Goal: Check status: Check status

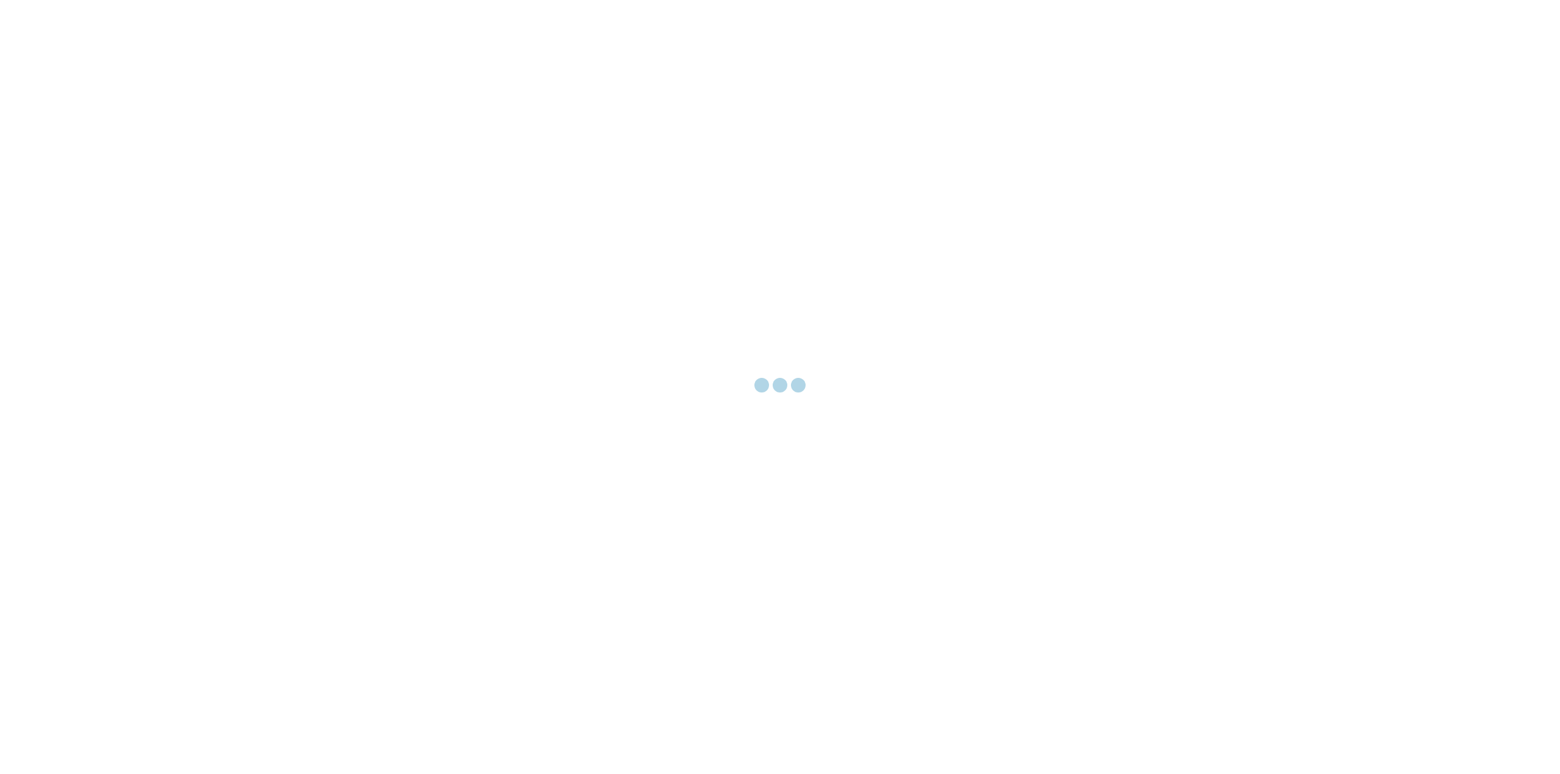
click at [600, 220] on div at bounding box center [780, 387] width 1560 height 774
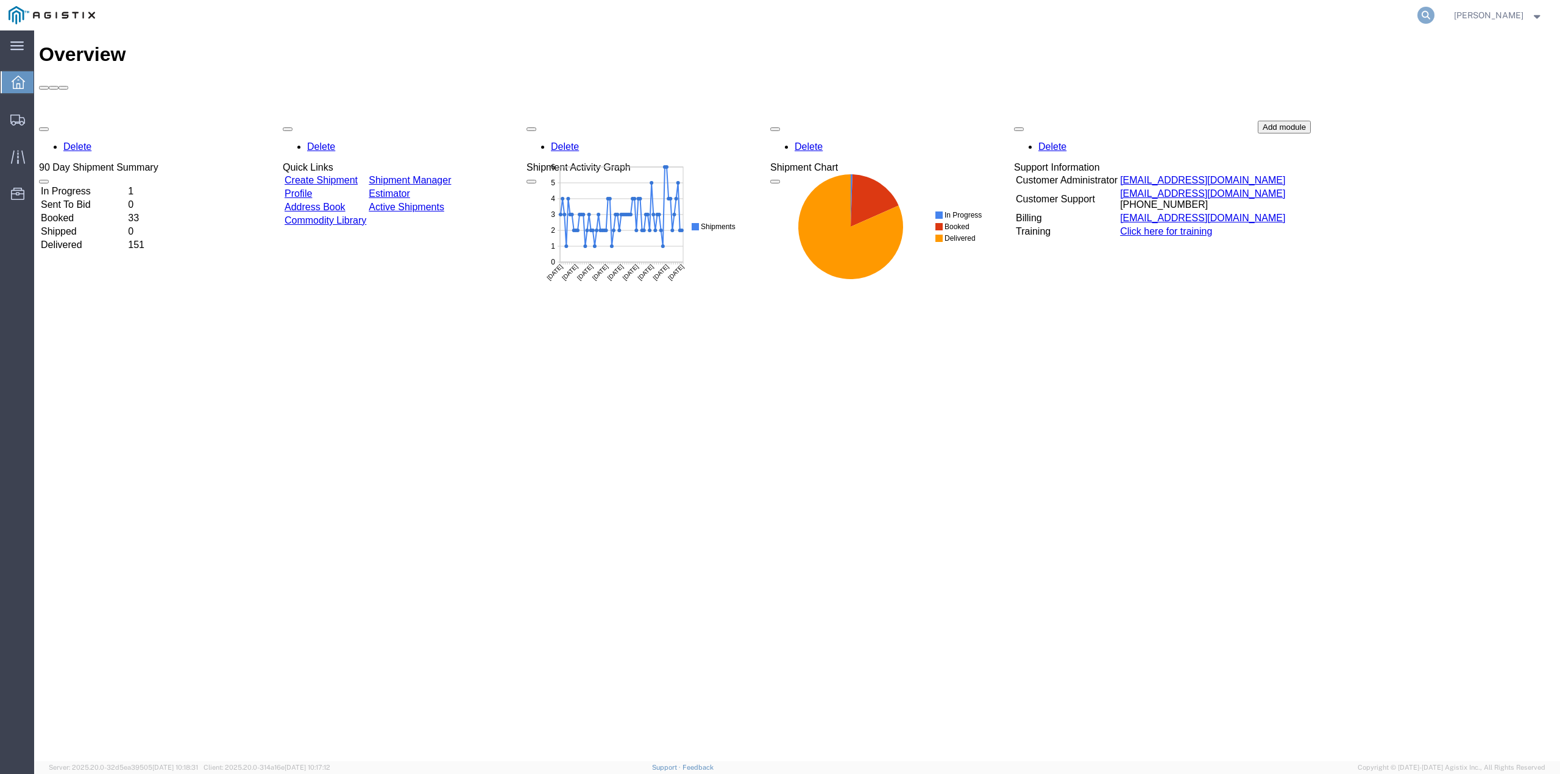
click at [1435, 10] on icon at bounding box center [1426, 15] width 17 height 17
drag, startPoint x: 1532, startPoint y: 5, endPoint x: 1283, endPoint y: 13, distance: 249.4
click at [1283, 13] on input "search" at bounding box center [1232, 15] width 371 height 29
click at [1281, 17] on input "search" at bounding box center [1232, 15] width 371 height 29
paste input "E13D005665"
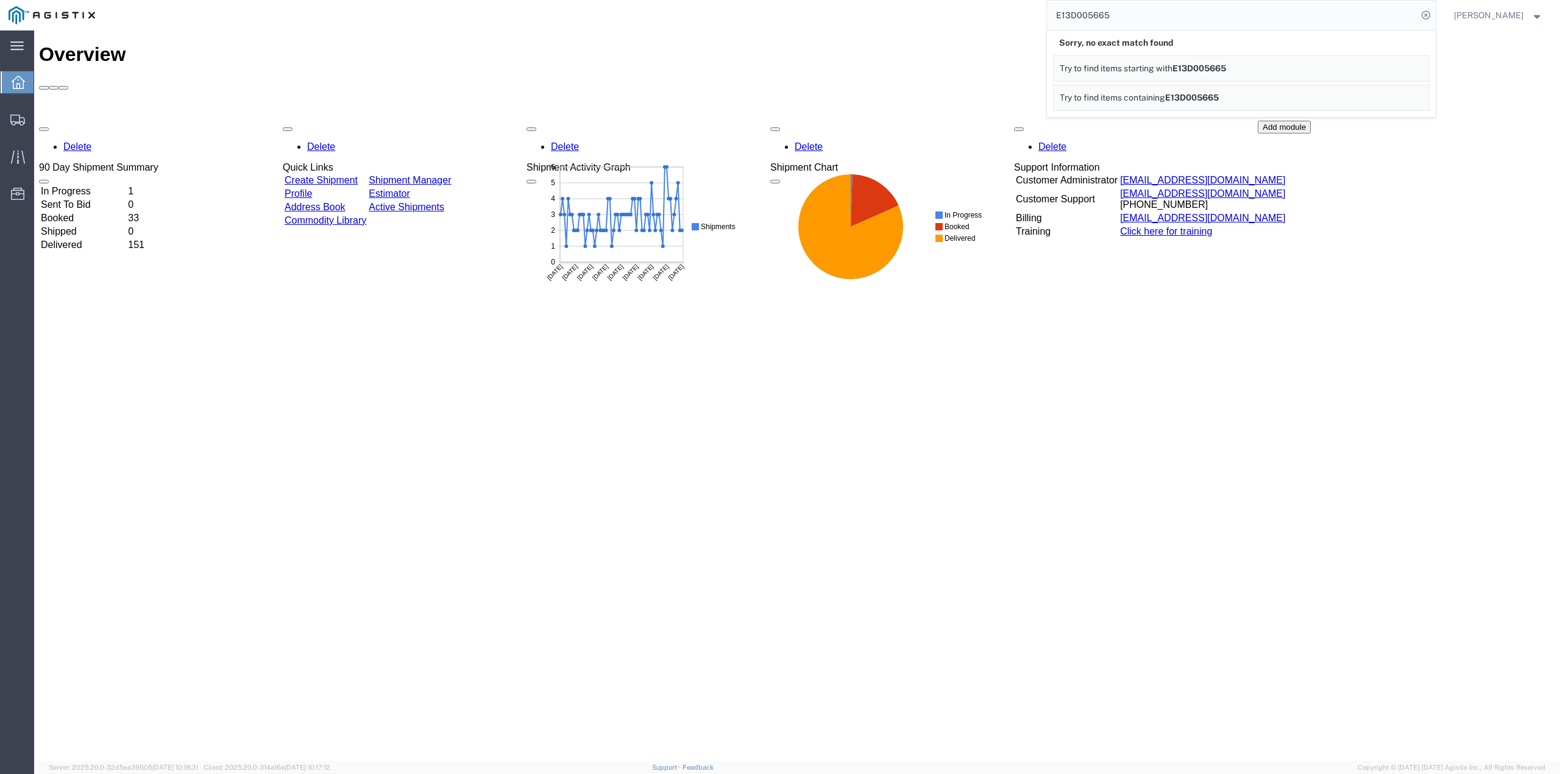
drag, startPoint x: 1188, startPoint y: 41, endPoint x: 1070, endPoint y: 60, distance: 119.7
click at [1256, 63] on link "Try to find items starting with 5706231" at bounding box center [1241, 68] width 377 height 26
drag, startPoint x: 1202, startPoint y: 20, endPoint x: 1064, endPoint y: 18, distance: 138.4
click at [1064, 18] on div "5706231 Sorry, no partial match found Try to find items starting with 5706231 T…" at bounding box center [770, 15] width 1332 height 30
paste input "2"
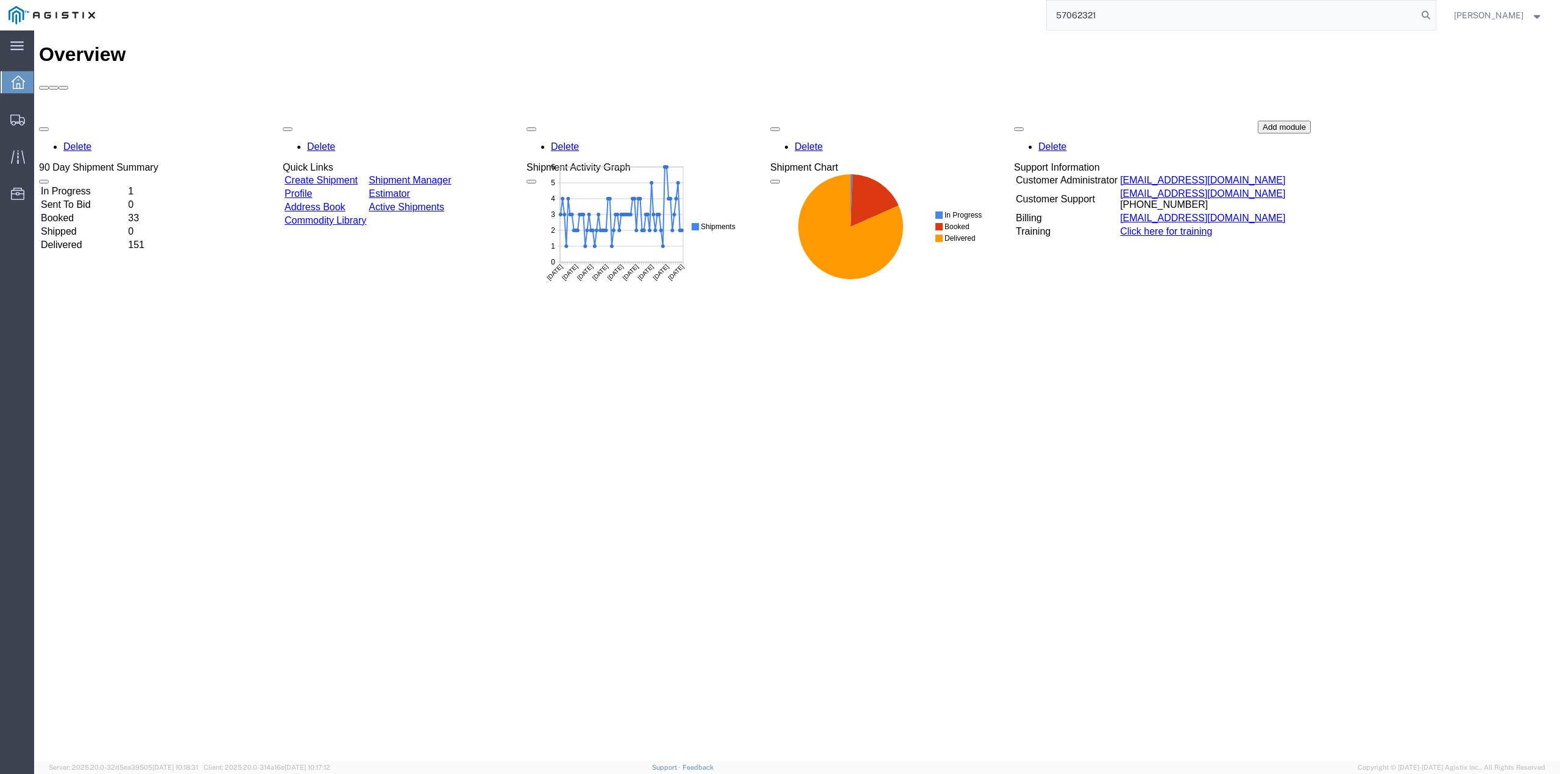
type input "57062321"
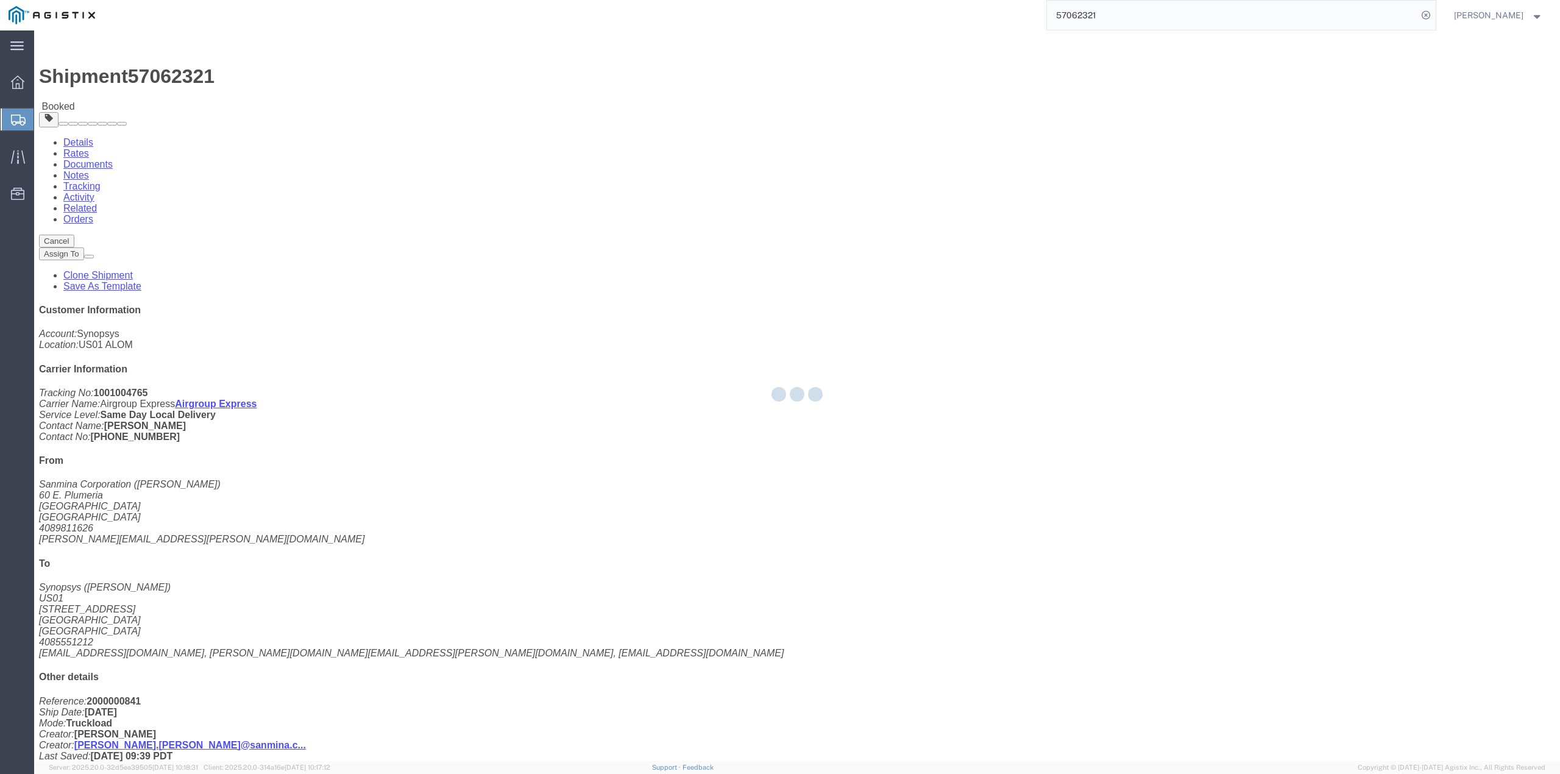
click at [861, 520] on div at bounding box center [797, 395] width 1526 height 731
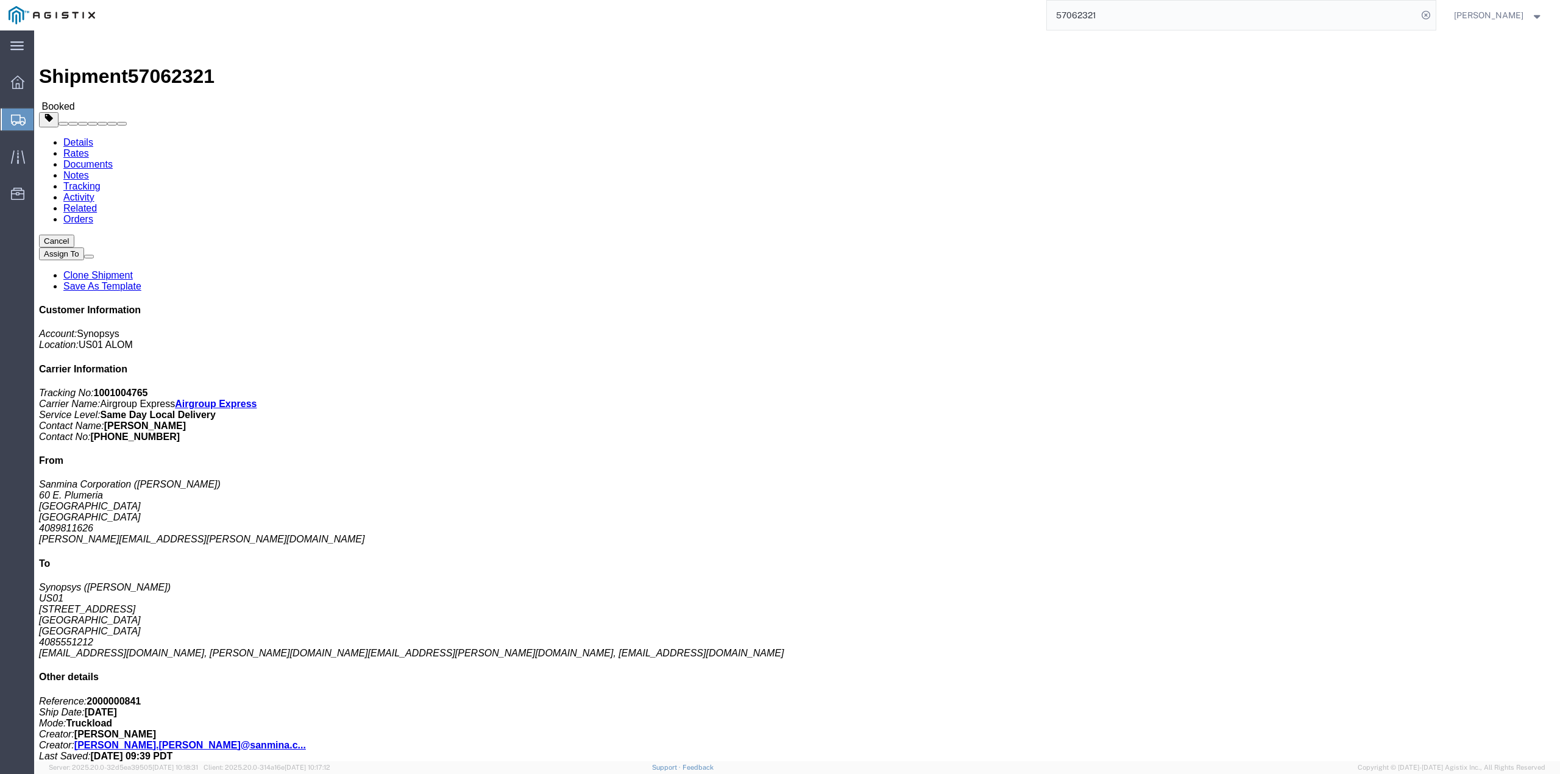
click link "Documents"
